Goal: Contribute content: Contribute content

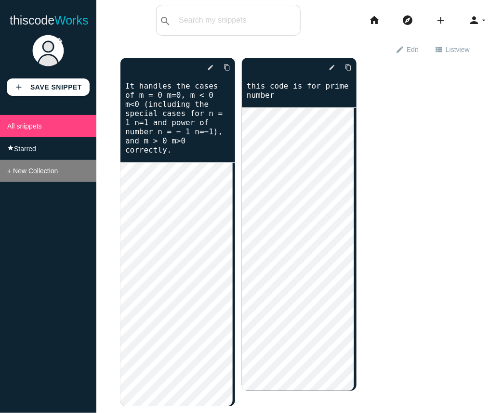
click at [20, 172] on span "+ New Collection" at bounding box center [32, 171] width 51 height 8
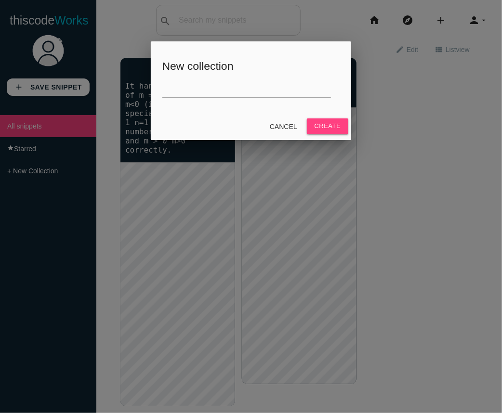
click at [194, 67] on h5 "New collection" at bounding box center [251, 66] width 178 height 12
click at [176, 93] on input "text" at bounding box center [246, 87] width 169 height 21
type input "arrays"
click at [307, 118] on button "Create" at bounding box center [328, 125] width 42 height 15
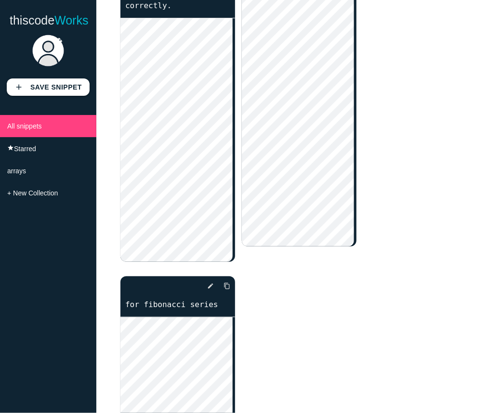
scroll to position [193, 0]
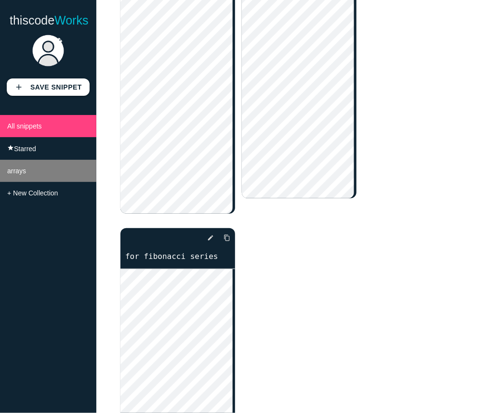
click at [19, 178] on li "arrays" at bounding box center [48, 171] width 96 height 22
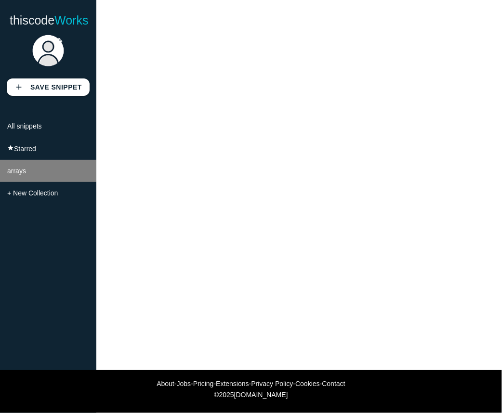
scroll to position [85, 0]
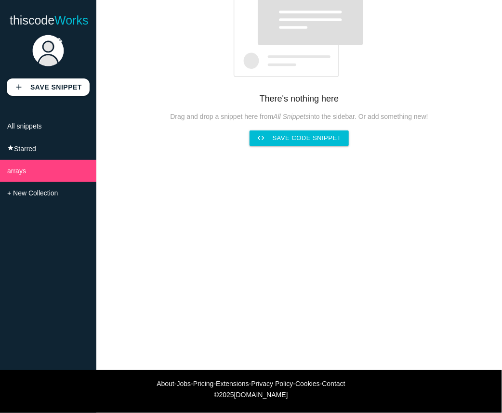
drag, startPoint x: 250, startPoint y: 145, endPoint x: 215, endPoint y: 185, distance: 53.2
click at [215, 185] on div "New sub-collection Cancel Create close Share this collection Only public snippe…" at bounding box center [298, 163] width 405 height 413
click at [32, 90] on b "Save Snippet" at bounding box center [56, 87] width 52 height 8
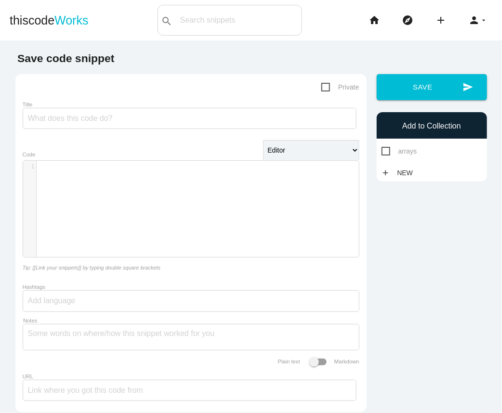
type textarea "​"
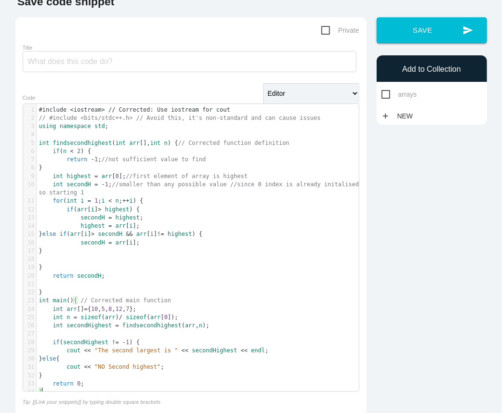
scroll to position [43, 0]
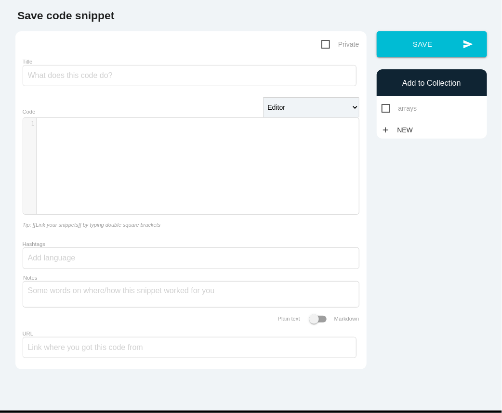
type textarea "​"
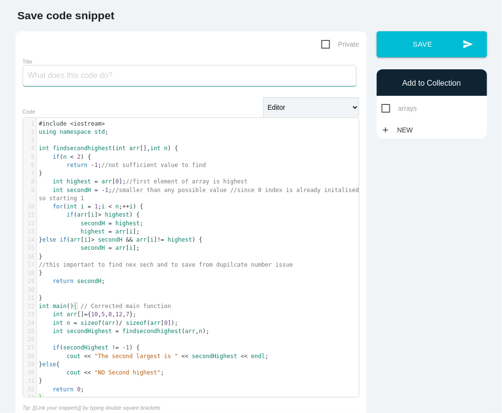
click at [63, 79] on input "Title" at bounding box center [190, 75] width 334 height 21
type input "se"
type input "second highest element in array"
click at [381, 106] on span "arrays" at bounding box center [399, 109] width 36 height 12
click at [381, 106] on input "arrays" at bounding box center [384, 106] width 6 height 6
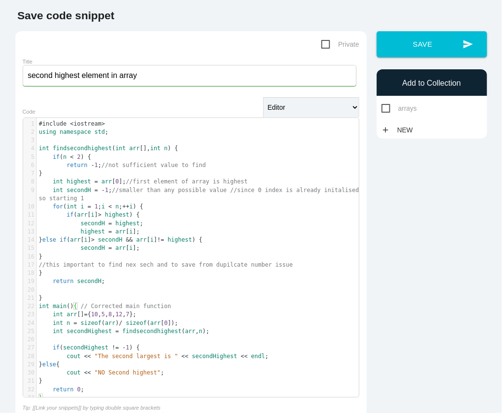
checkbox input "true"
click at [325, 40] on span "Private" at bounding box center [340, 45] width 38 height 12
click at [325, 81] on input "Private" at bounding box center [324, 84] width 6 height 6
checkbox input "true"
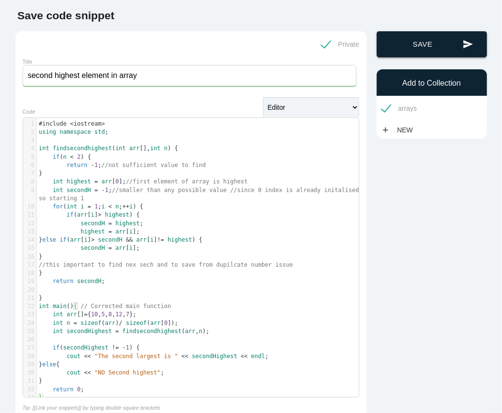
click at [422, 45] on button "send Save" at bounding box center [432, 44] width 110 height 26
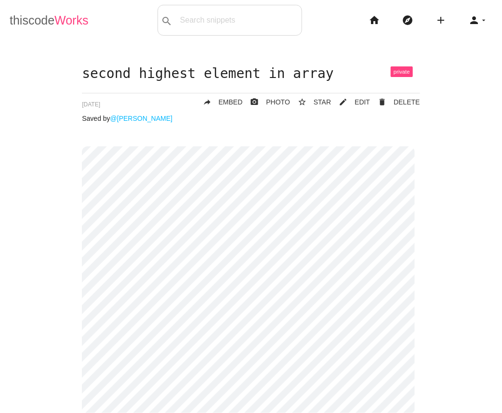
click at [64, 23] on span "Works" at bounding box center [71, 19] width 34 height 13
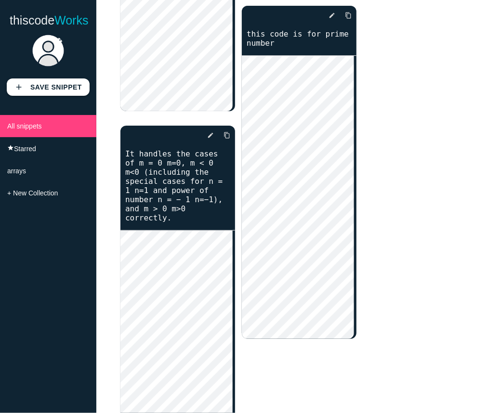
scroll to position [250, 0]
